Goal: Information Seeking & Learning: Check status

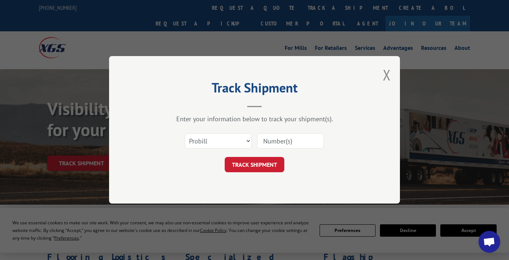
click at [290, 144] on input at bounding box center [290, 140] width 67 height 15
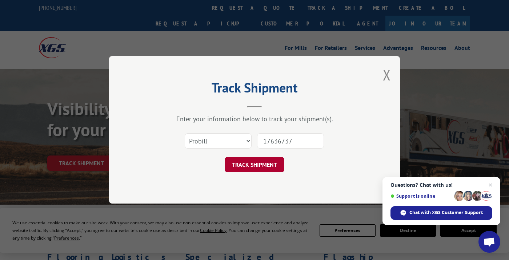
type input "17636737"
click at [264, 165] on button "TRACK SHIPMENT" at bounding box center [255, 164] width 60 height 15
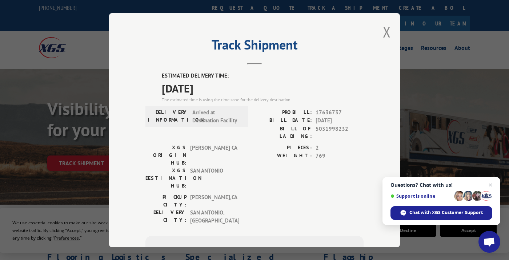
click at [389, 20] on div "Track Shipment ESTIMATED DELIVERY TIME: [DATE] The estimated time is using the …" at bounding box center [254, 130] width 291 height 234
click at [384, 40] on button "Close modal" at bounding box center [387, 31] width 8 height 19
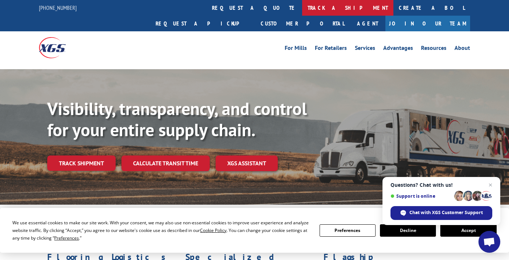
click at [302, 5] on link "track a shipment" at bounding box center [347, 8] width 91 height 16
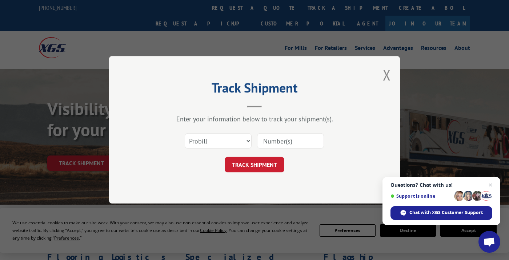
click at [273, 141] on input at bounding box center [290, 140] width 67 height 15
type input "17665327"
click button "TRACK SHIPMENT" at bounding box center [255, 164] width 60 height 15
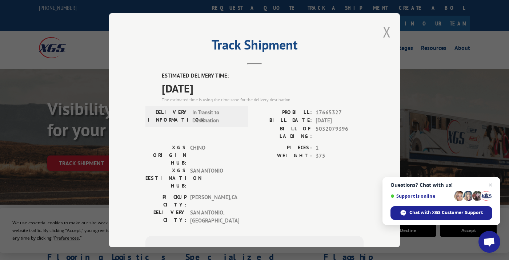
click at [387, 31] on button "Close modal" at bounding box center [387, 31] width 8 height 19
